Goal: Task Accomplishment & Management: Complete application form

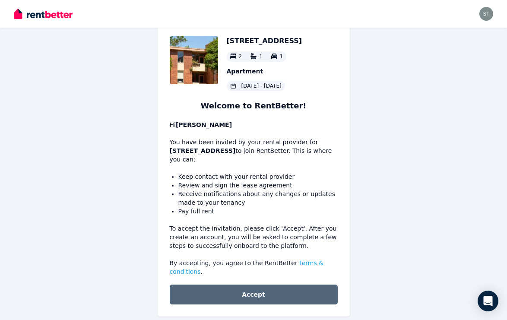
scroll to position [29, 0]
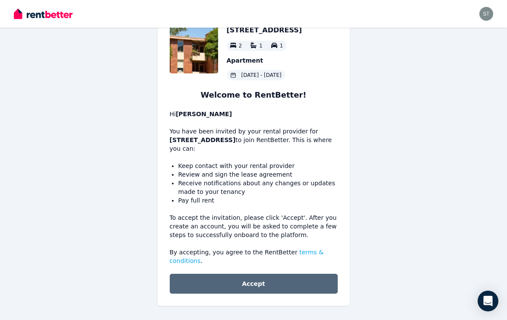
click at [254, 288] on button "Accept" at bounding box center [254, 284] width 168 height 20
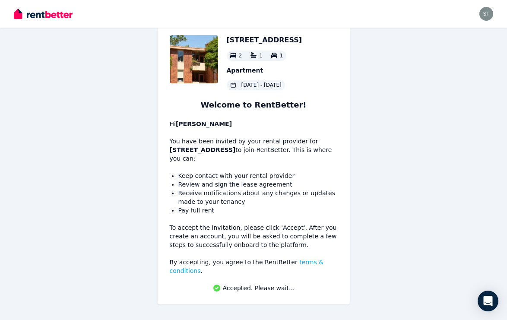
scroll to position [19, 0]
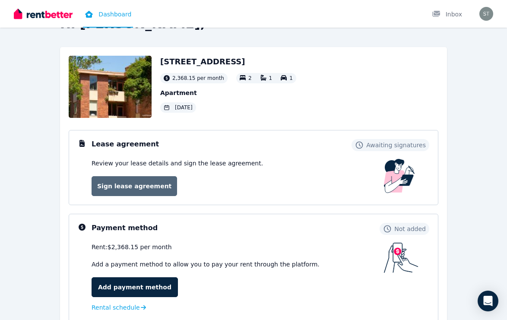
scroll to position [28, 0]
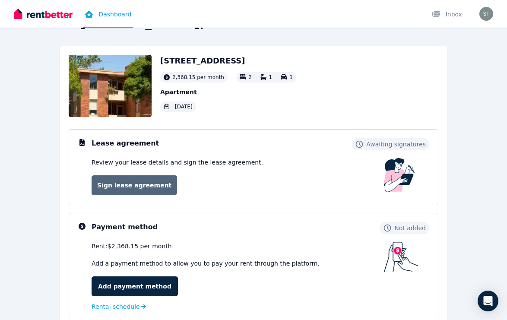
click at [150, 187] on link "Sign lease agreement" at bounding box center [135, 185] width 86 height 20
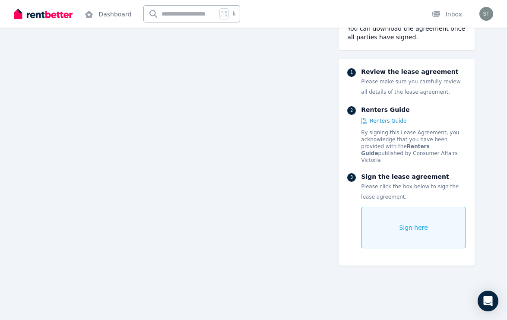
scroll to position [1926, 0]
click at [398, 209] on div "Sign here" at bounding box center [413, 227] width 105 height 41
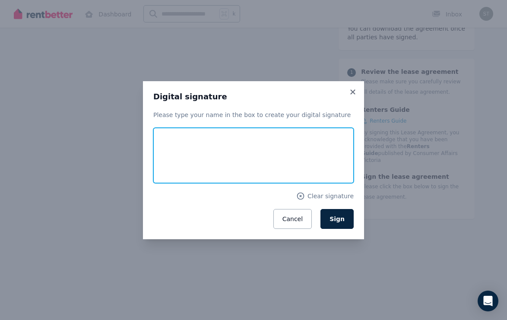
click at [204, 139] on input "text" at bounding box center [253, 155] width 200 height 55
click at [224, 162] on input "**********" at bounding box center [253, 155] width 200 height 55
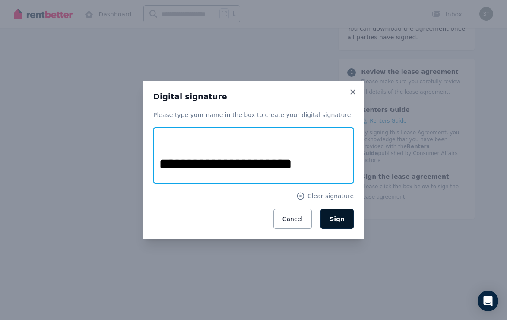
type input "**********"
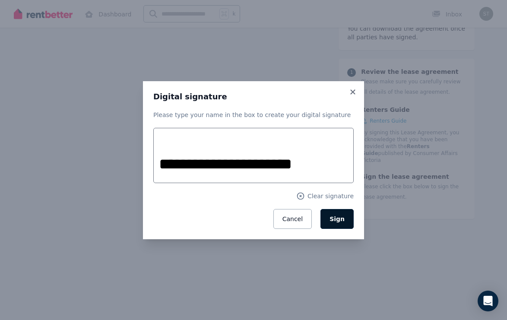
click at [336, 221] on span "Sign" at bounding box center [337, 219] width 15 height 7
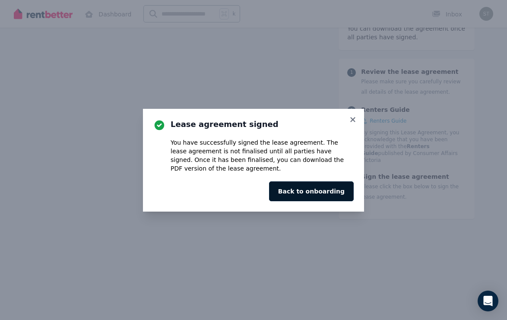
click at [328, 195] on button "Back to onboarding" at bounding box center [311, 191] width 85 height 20
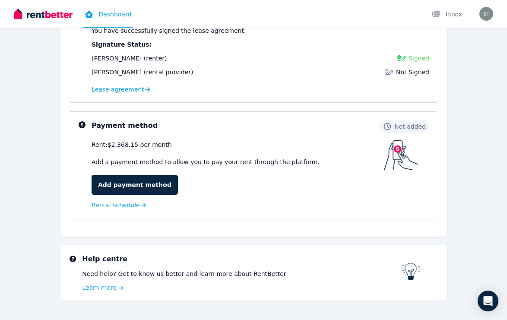
scroll to position [161, 0]
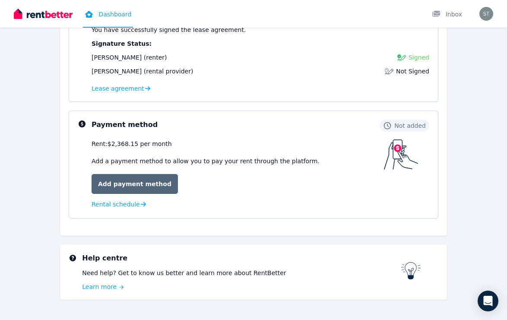
click at [158, 185] on link "Add payment method" at bounding box center [135, 184] width 86 height 20
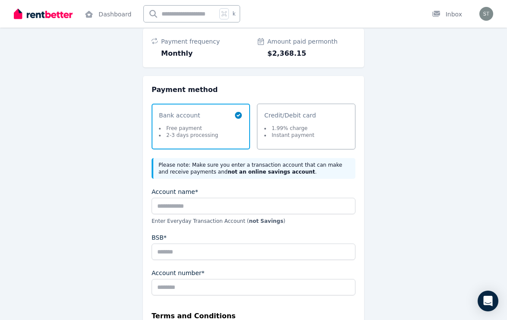
scroll to position [73, 0]
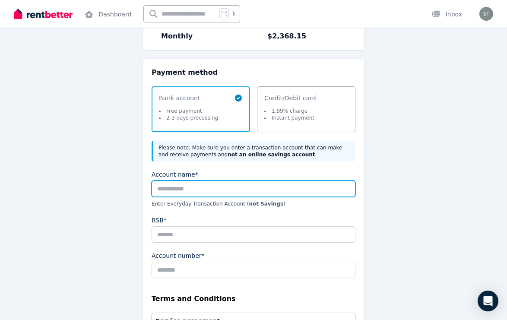
click at [206, 188] on input "Account name*" at bounding box center [254, 189] width 204 height 16
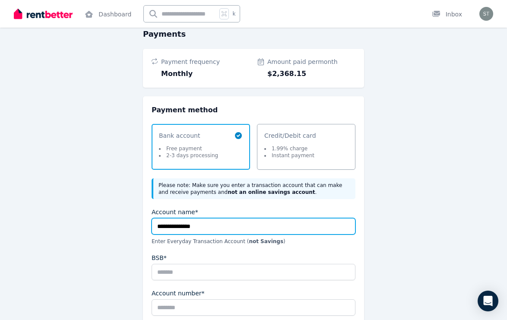
scroll to position [34, 0]
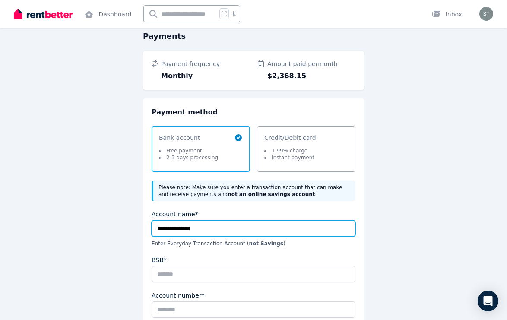
type input "**********"
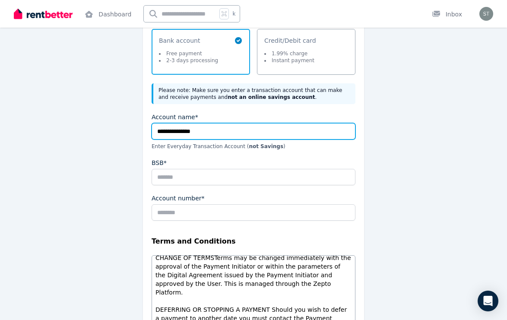
scroll to position [133, 0]
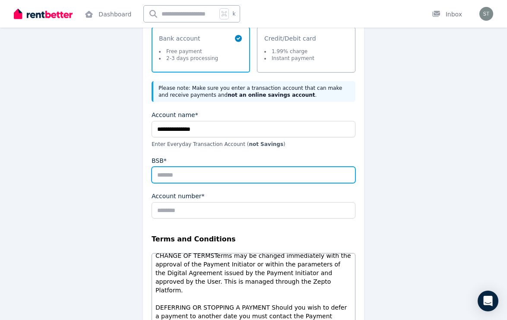
click at [177, 177] on input "BSB*" at bounding box center [254, 175] width 204 height 16
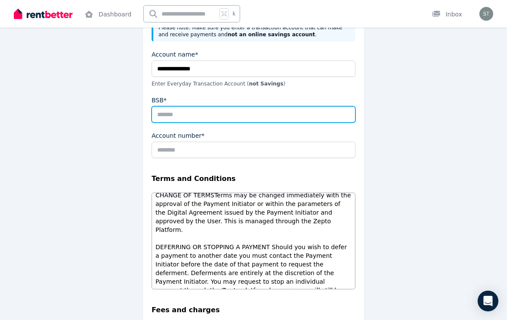
scroll to position [198, 0]
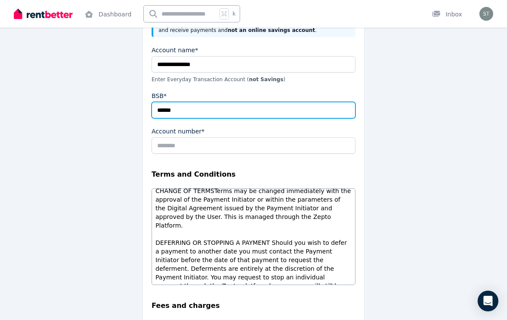
type input "******"
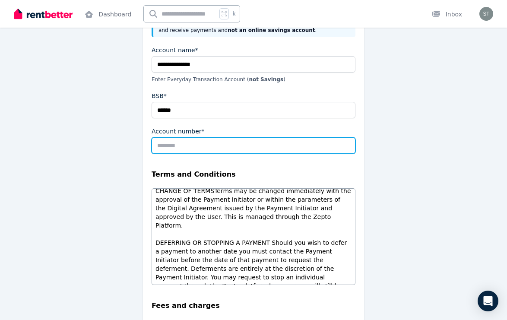
click at [172, 140] on input "Account number*" at bounding box center [254, 145] width 204 height 16
type input "********"
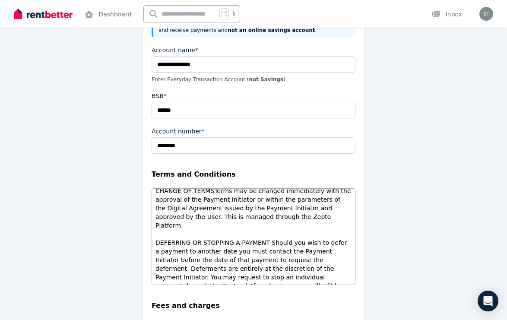
click at [402, 159] on div "**********" at bounding box center [253, 149] width 387 height 567
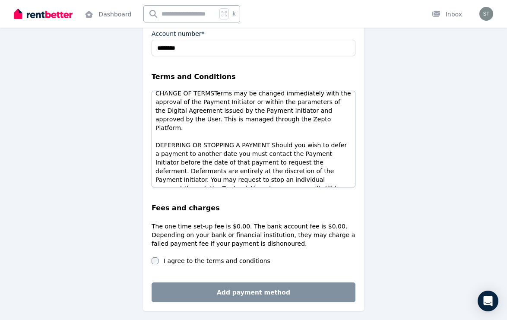
scroll to position [304, 0]
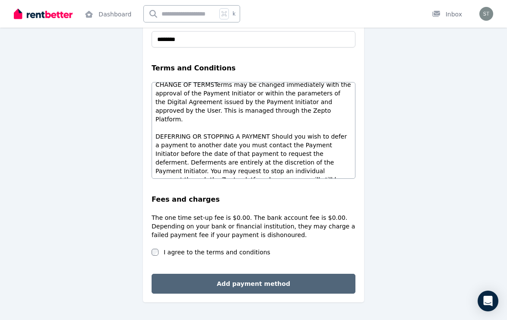
click at [219, 281] on button "Add payment method" at bounding box center [254, 284] width 204 height 20
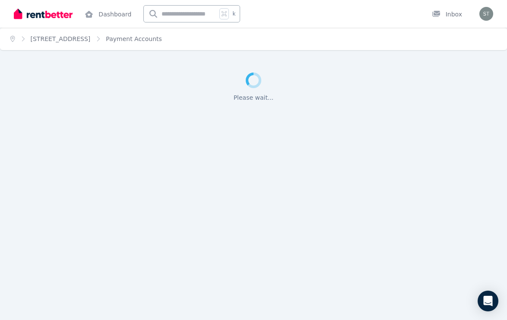
scroll to position [0, 0]
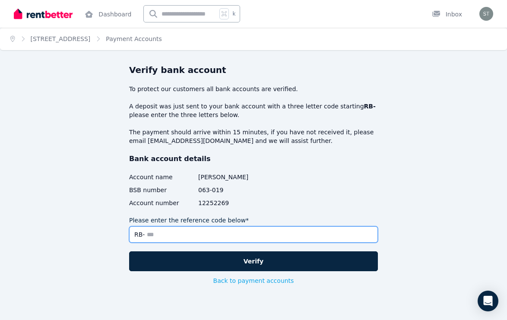
click at [215, 235] on input "Please enter the reference code below*" at bounding box center [253, 234] width 249 height 16
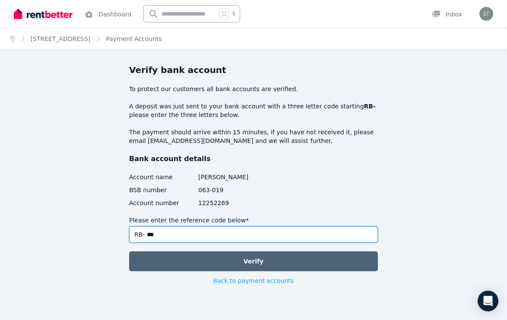
type input "***"
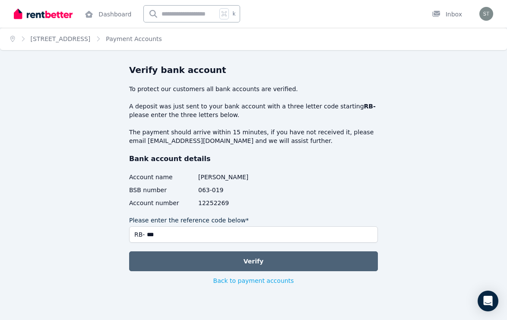
click at [230, 258] on button "Verify" at bounding box center [253, 261] width 249 height 20
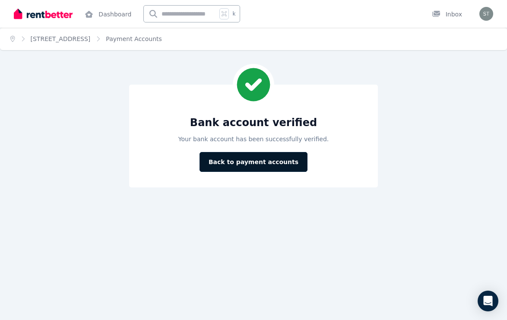
click at [245, 162] on button "Back to payment accounts" at bounding box center [254, 162] width 108 height 20
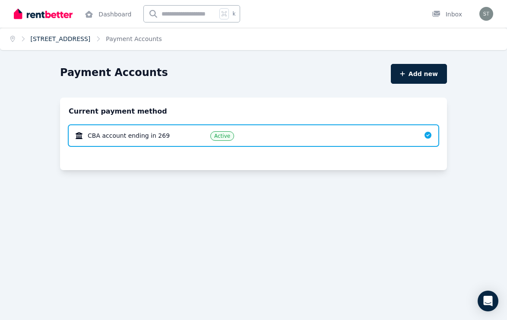
click at [84, 35] on link "[STREET_ADDRESS]" at bounding box center [61, 38] width 60 height 7
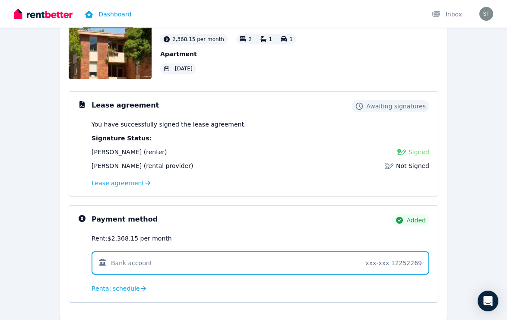
scroll to position [170, 0]
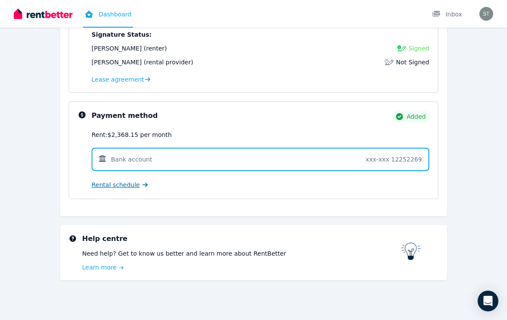
click at [119, 186] on span "Rental schedule" at bounding box center [116, 185] width 48 height 9
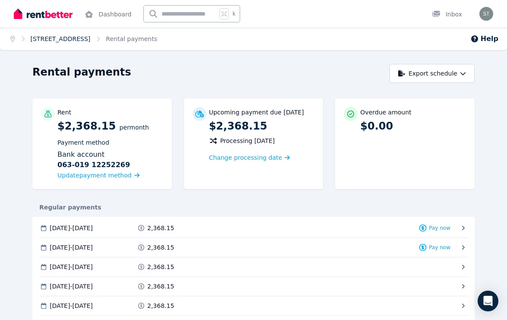
click at [52, 37] on link "[STREET_ADDRESS]" at bounding box center [61, 38] width 60 height 7
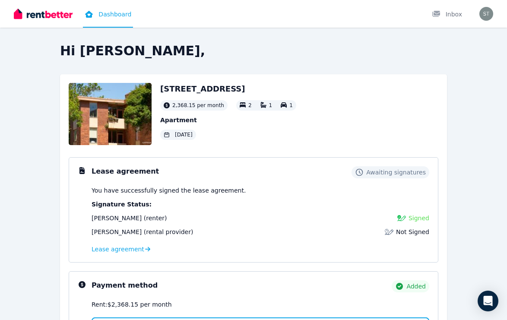
click at [38, 15] on img at bounding box center [43, 13] width 59 height 13
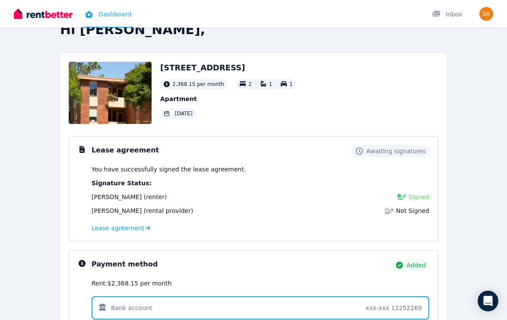
scroll to position [18, 0]
